Goal: Transaction & Acquisition: Purchase product/service

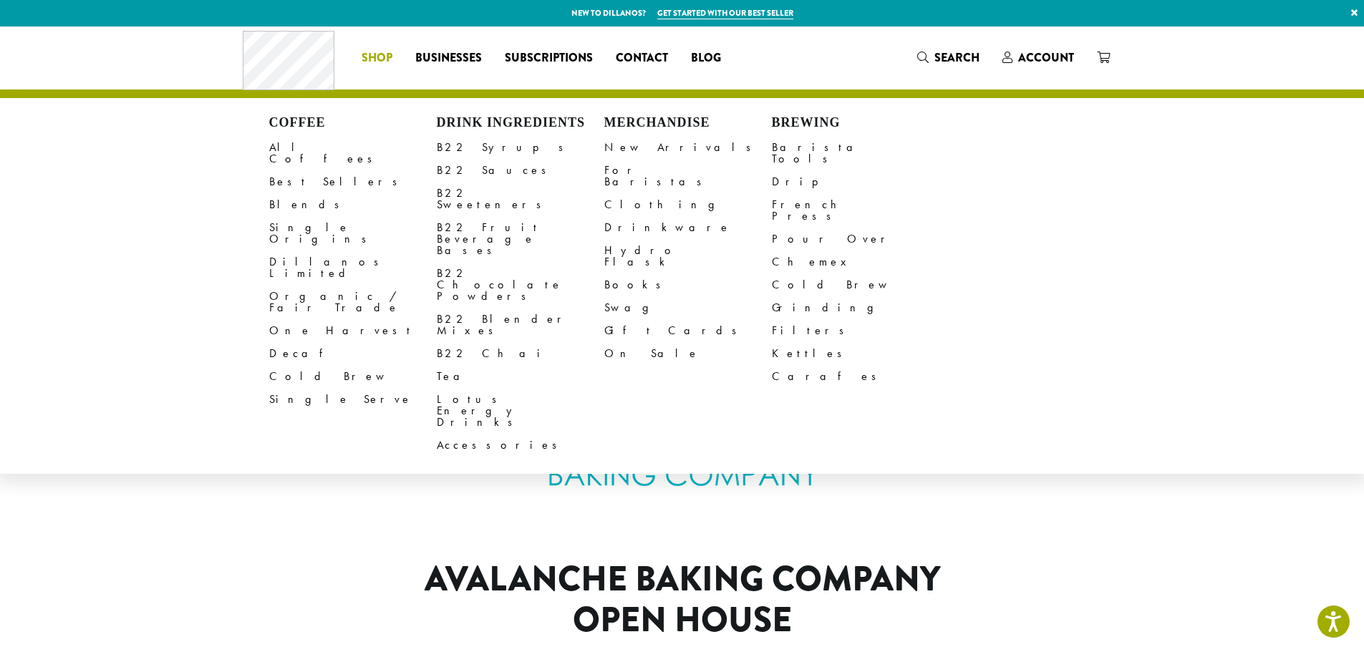
click at [381, 57] on li "Coffee All Coffees Best Sellers Blends Single Origins Dillanos Limited Organic …" at bounding box center [377, 58] width 54 height 23
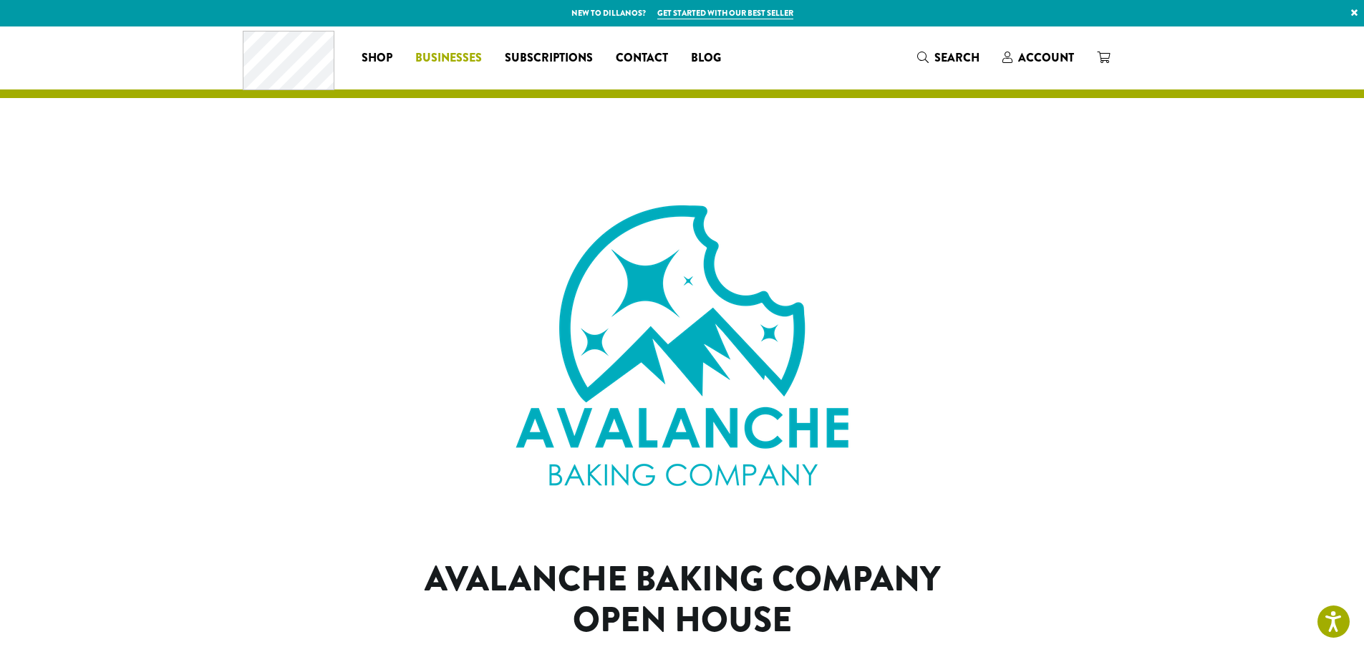
click at [435, 53] on ul "Coffee All Coffees Best Sellers Blends Single Origins Dillanos Limited Organic …" at bounding box center [541, 58] width 382 height 23
click at [548, 56] on span "Subscriptions" at bounding box center [549, 58] width 88 height 18
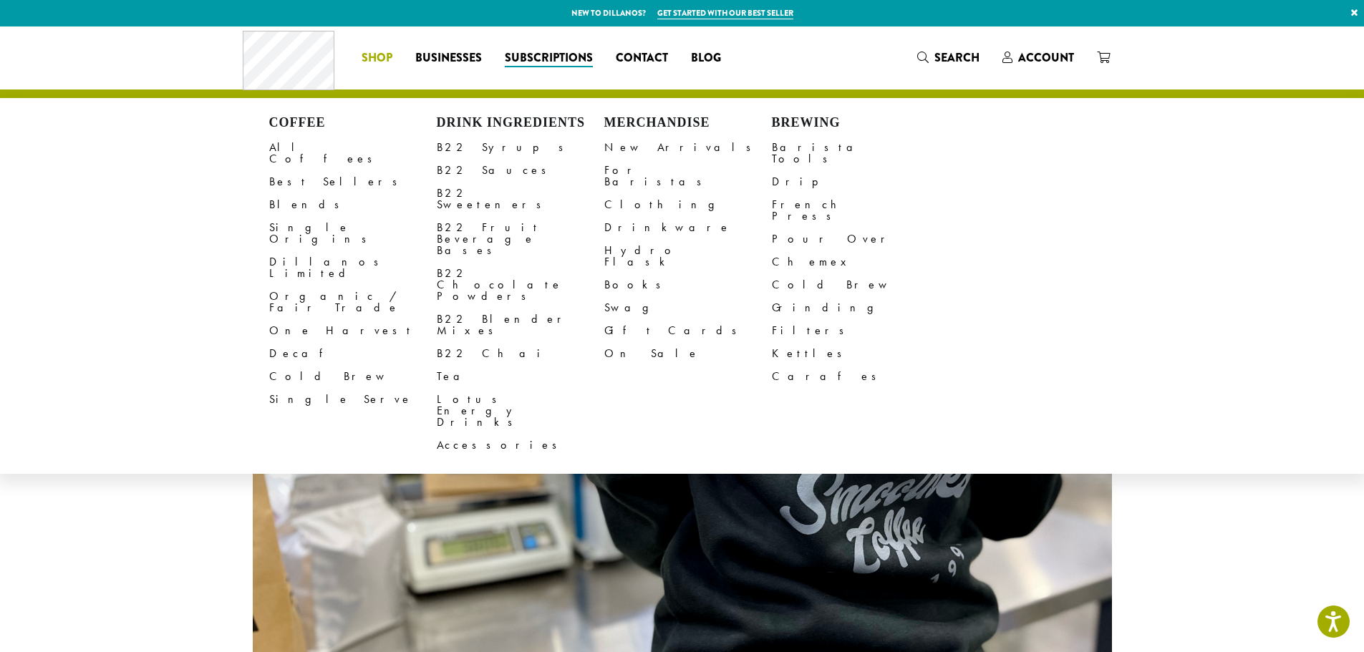
click at [382, 60] on span "Shop" at bounding box center [377, 58] width 31 height 18
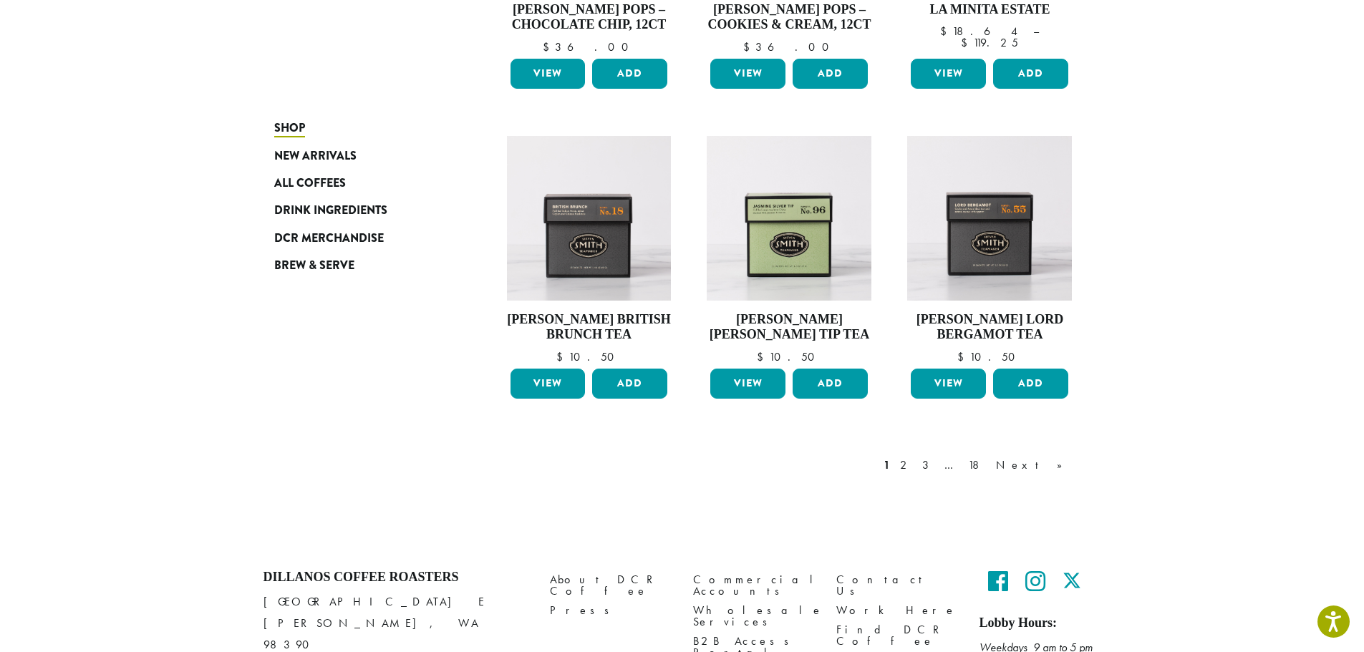
scroll to position [979, 0]
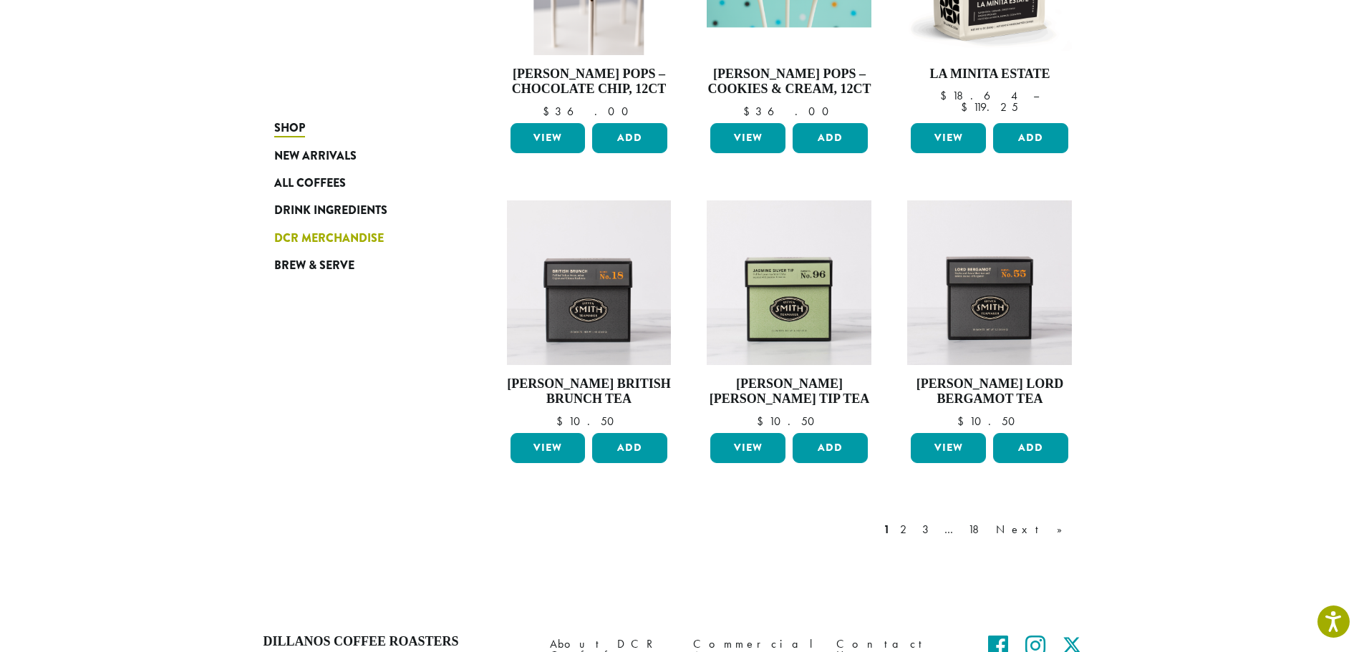
click at [311, 238] on span "DCR Merchandise" at bounding box center [329, 239] width 110 height 18
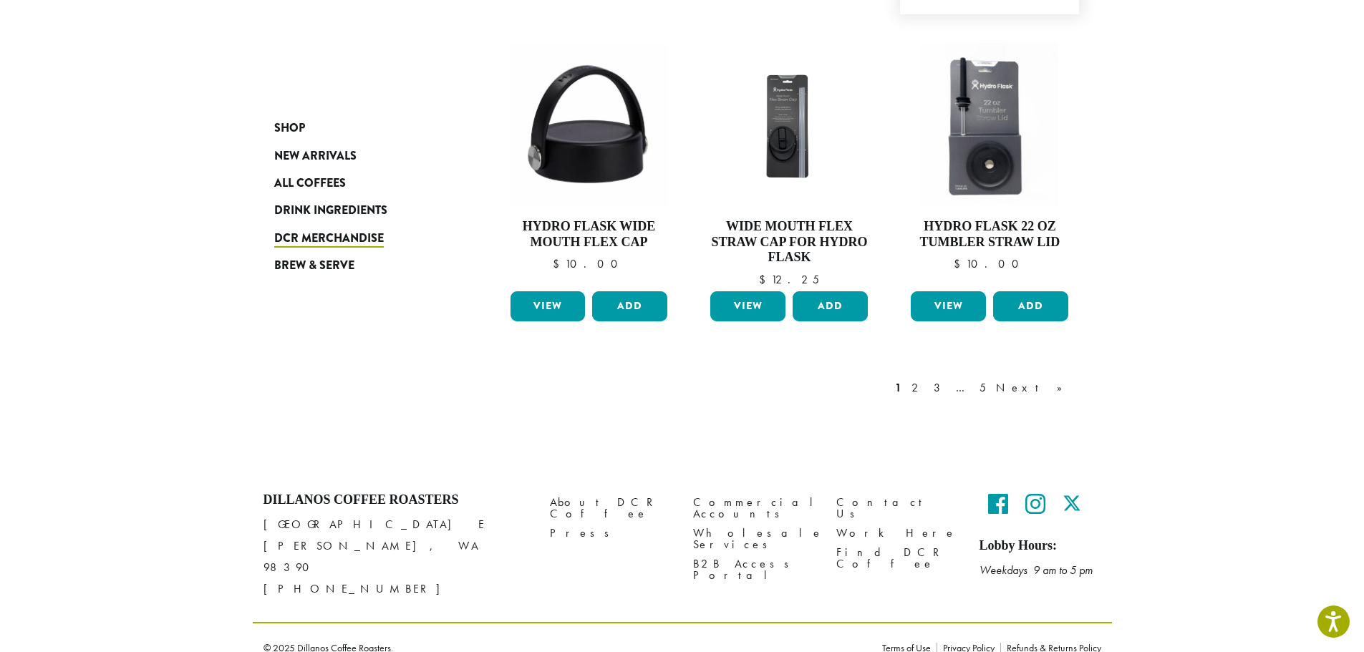
scroll to position [1197, 0]
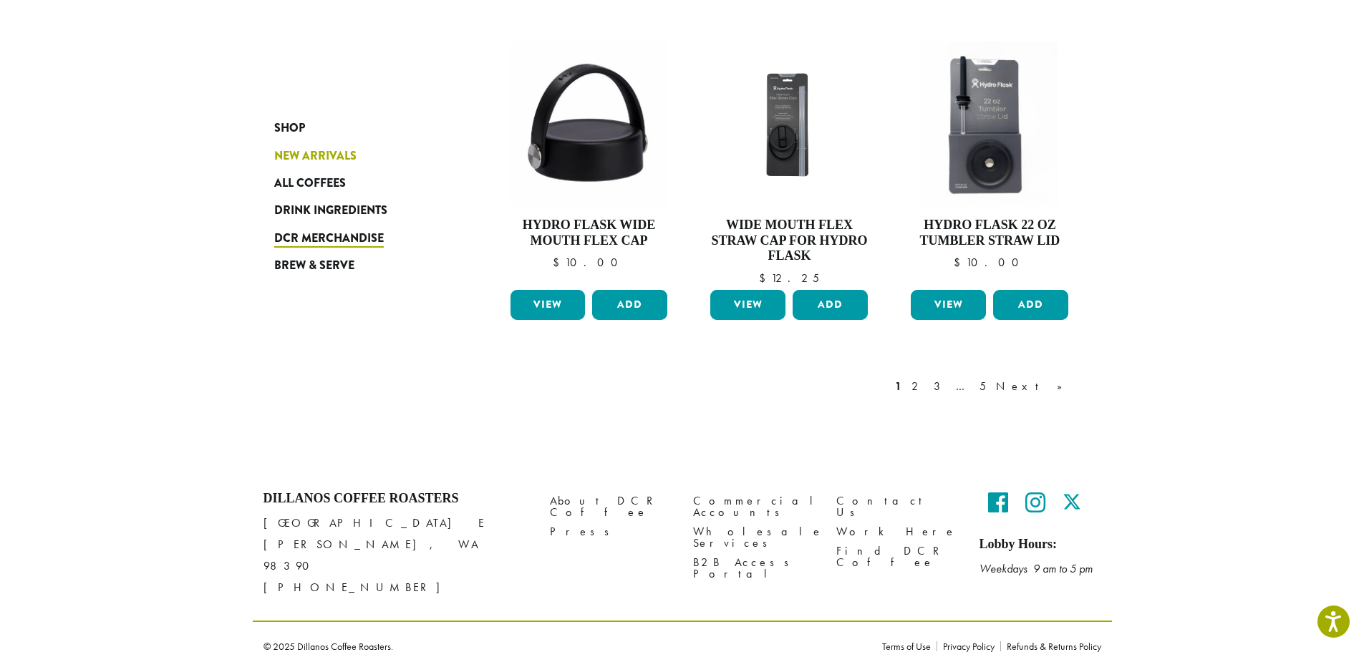
click at [309, 160] on span "New Arrivals" at bounding box center [315, 156] width 82 height 18
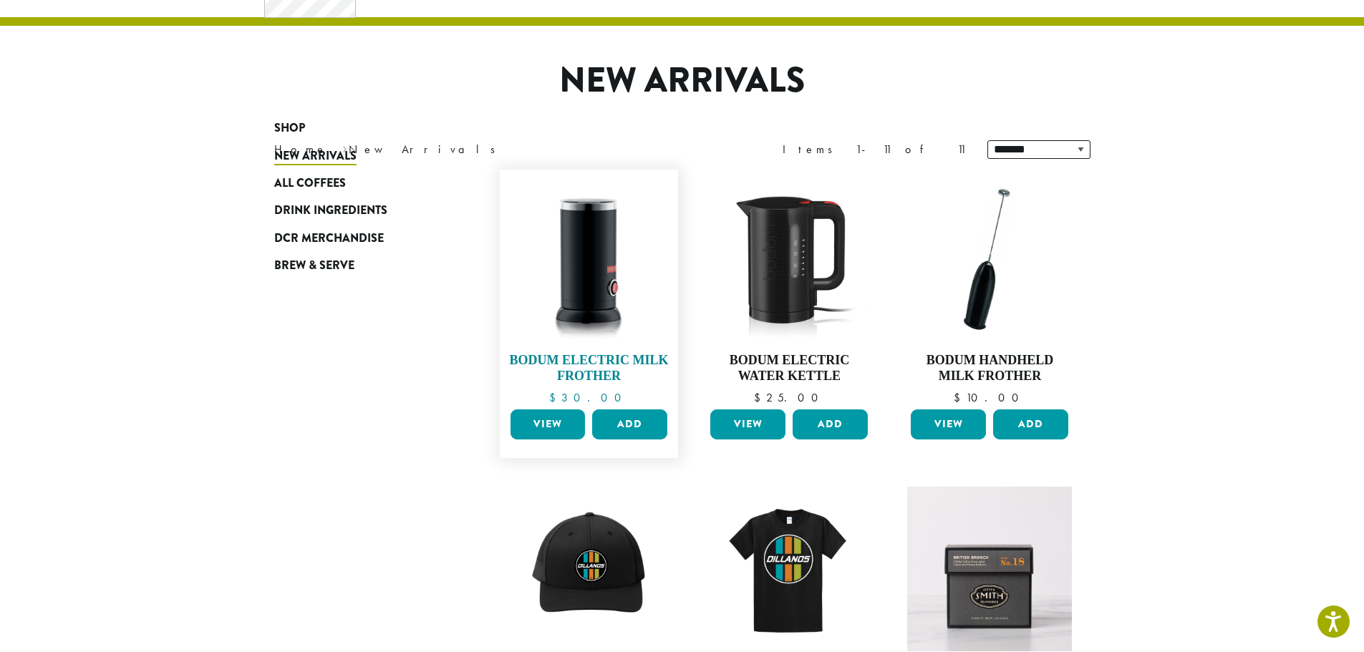
scroll to position [72, 0]
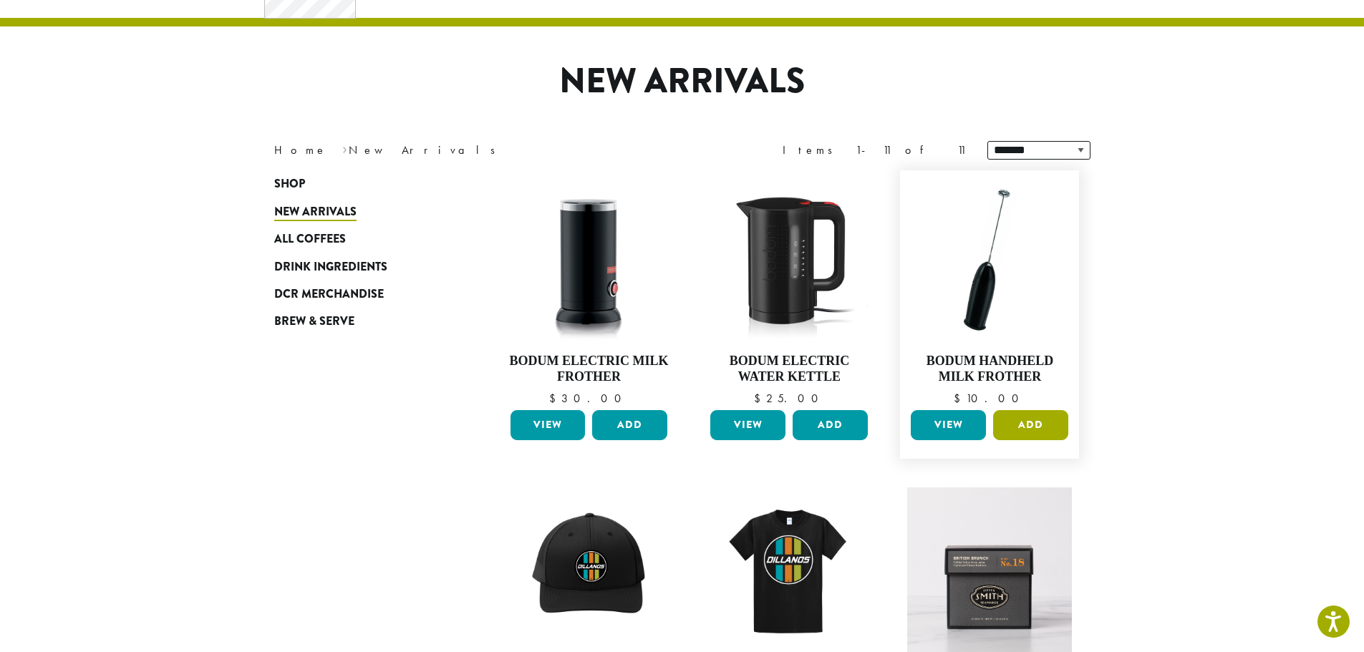
click at [1017, 427] on button "Add" at bounding box center [1030, 425] width 75 height 30
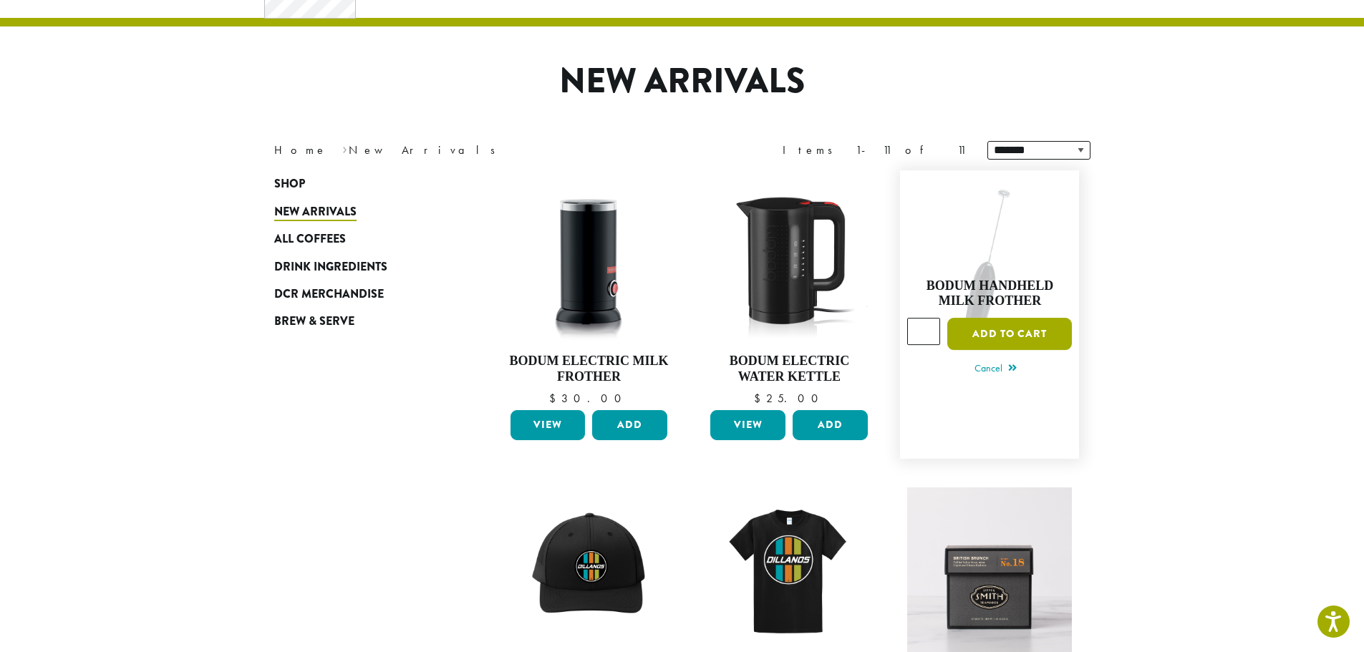
click at [1021, 331] on button "Add to cart" at bounding box center [1009, 334] width 125 height 32
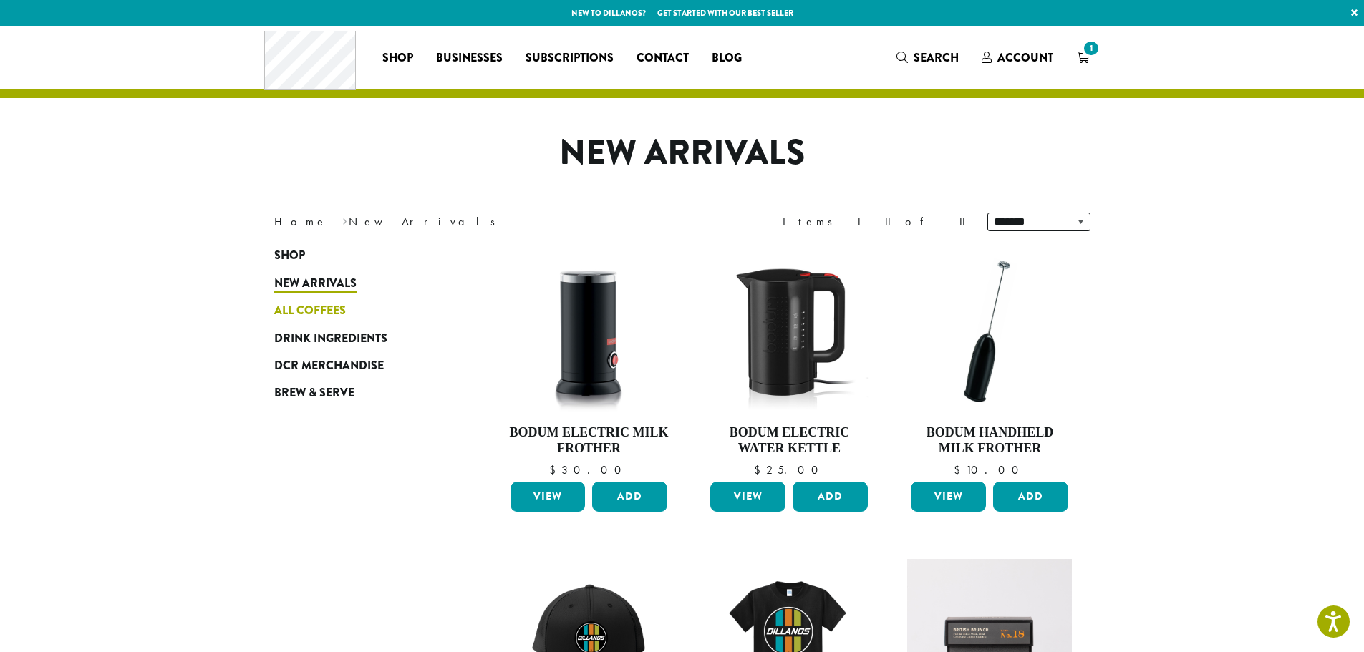
click at [320, 314] on span "All Coffees" at bounding box center [310, 311] width 72 height 18
